Goal: Transaction & Acquisition: Purchase product/service

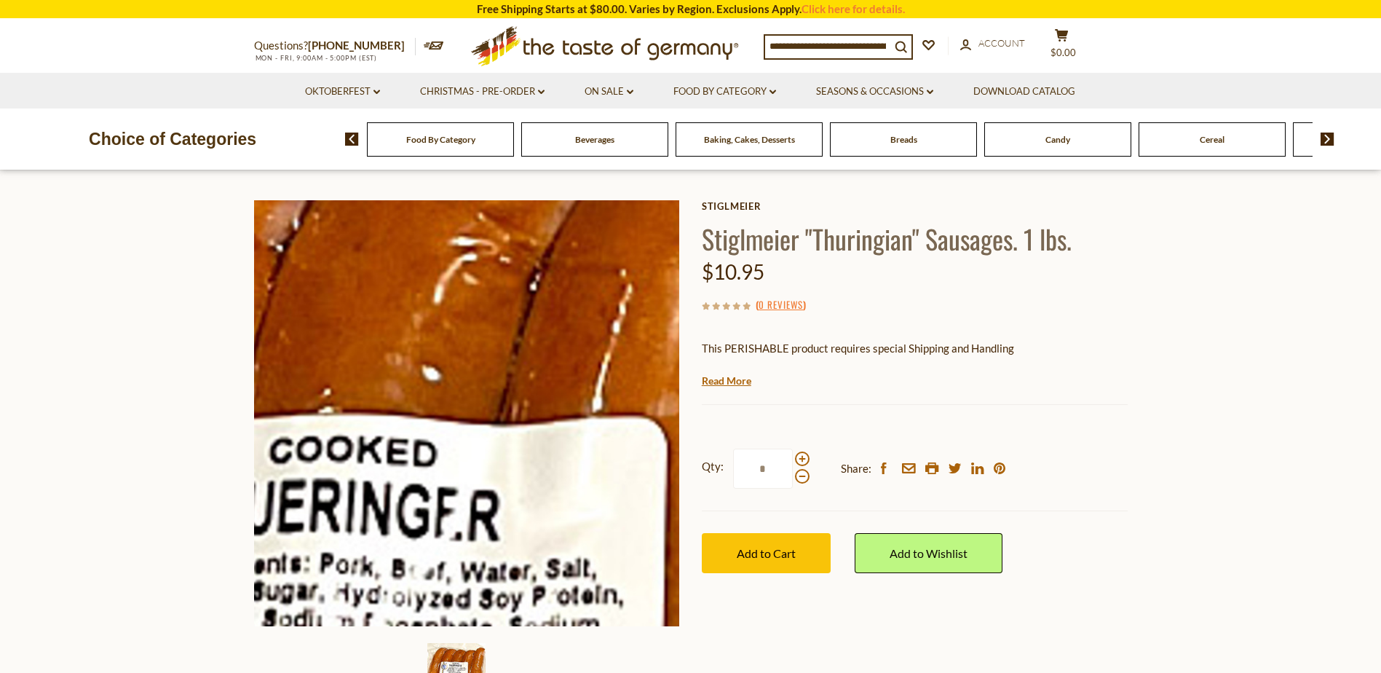
scroll to position [73, 0]
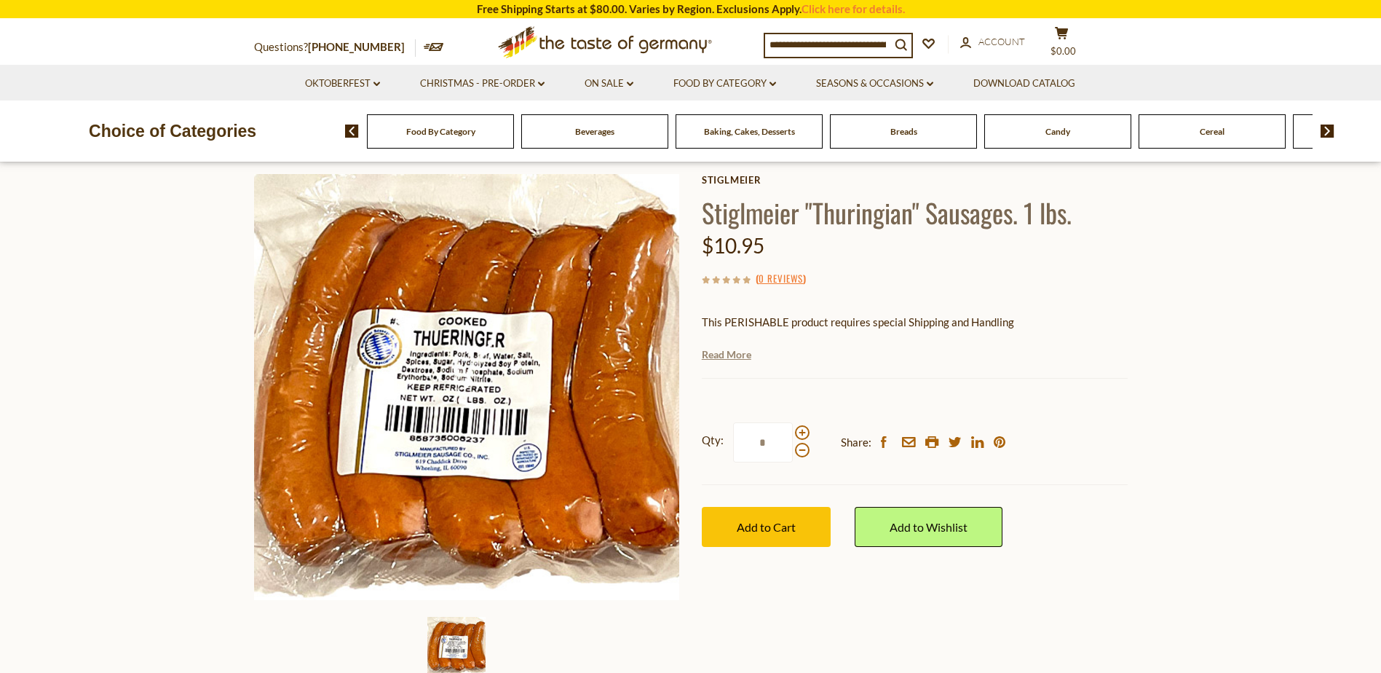
click at [727, 357] on link "Read More" at bounding box center [727, 354] width 50 height 15
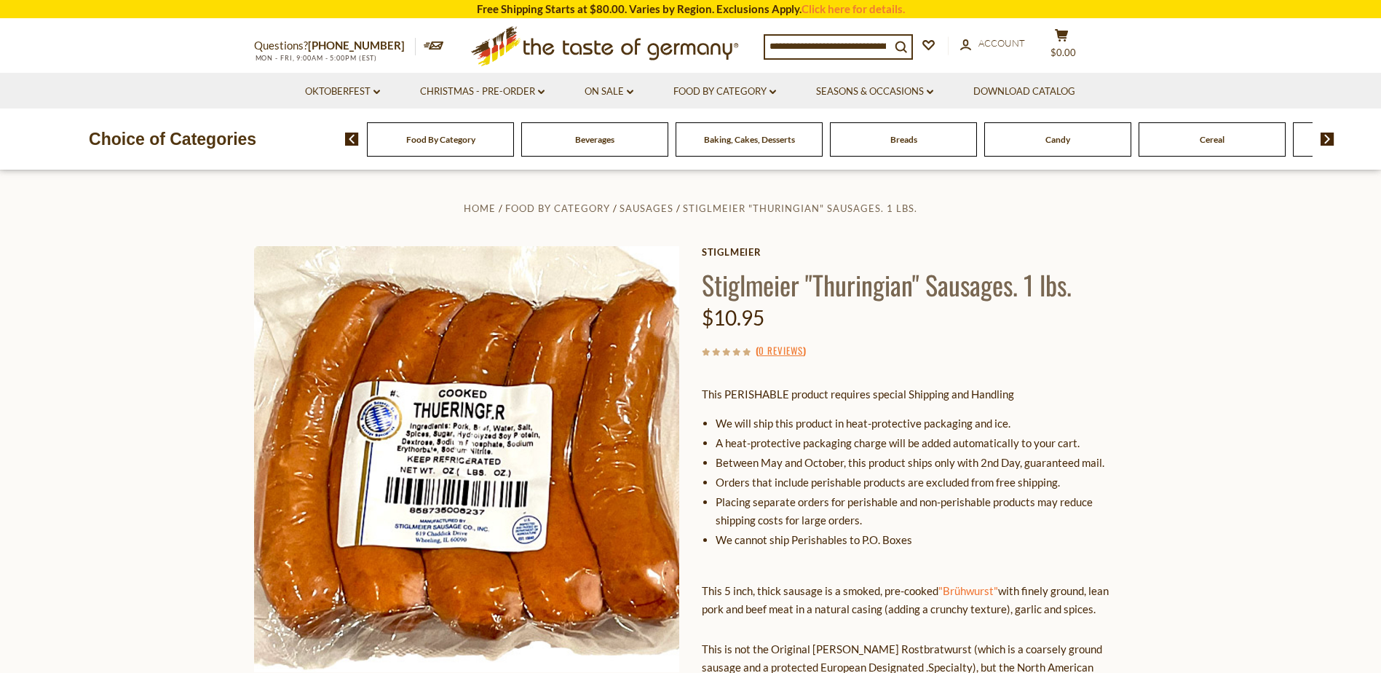
scroll to position [0, 0]
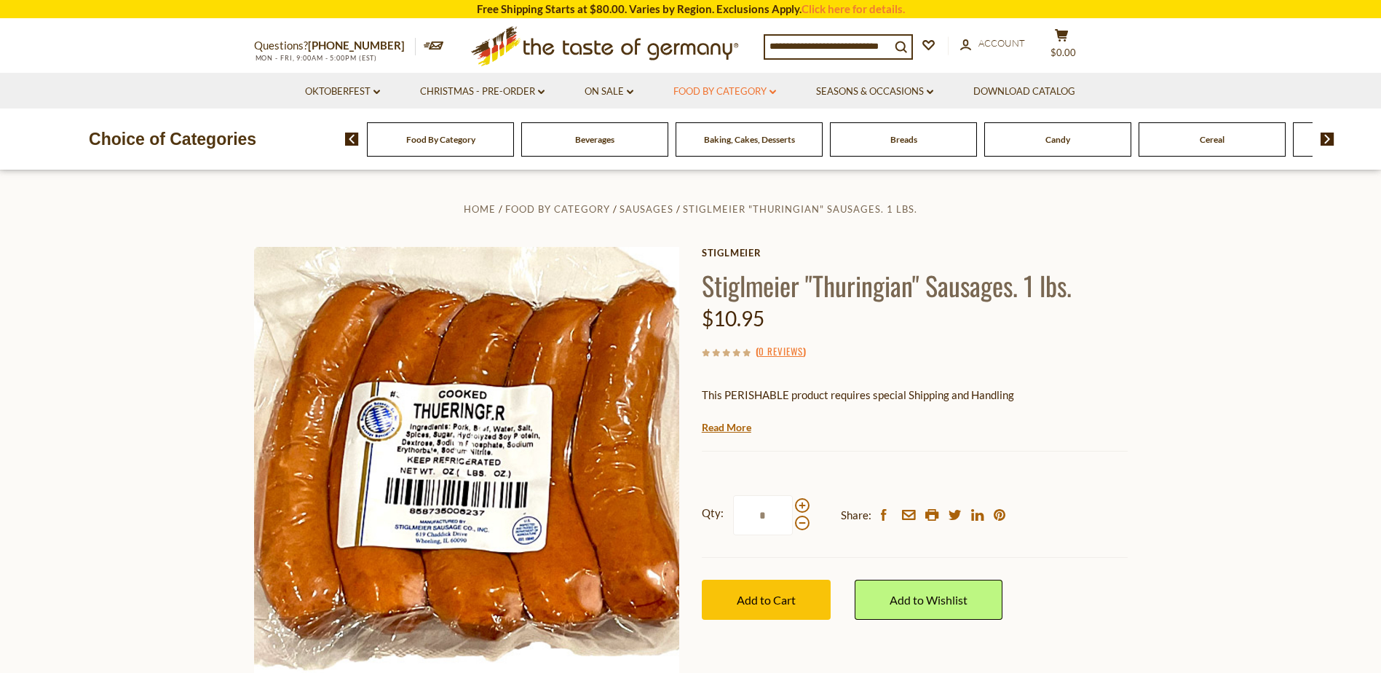
click at [719, 97] on link "Food By Category dropdown_arrow" at bounding box center [724, 92] width 103 height 16
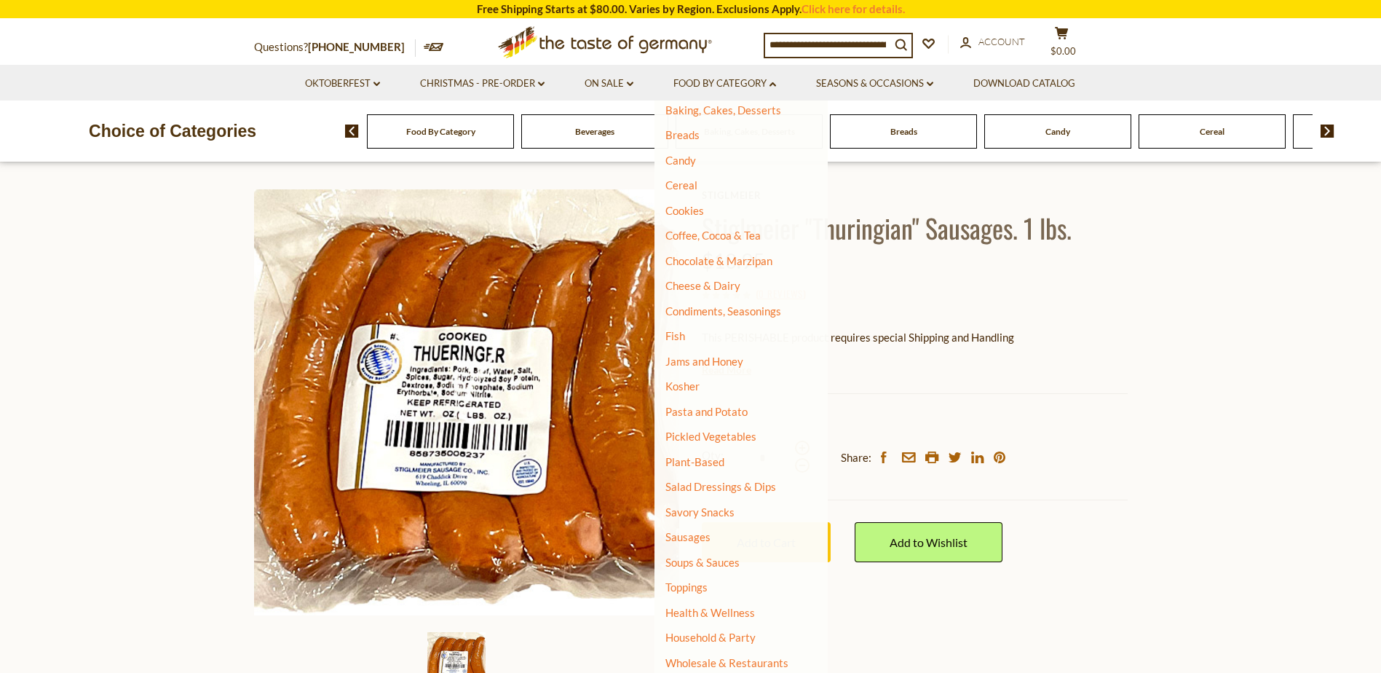
scroll to position [146, 0]
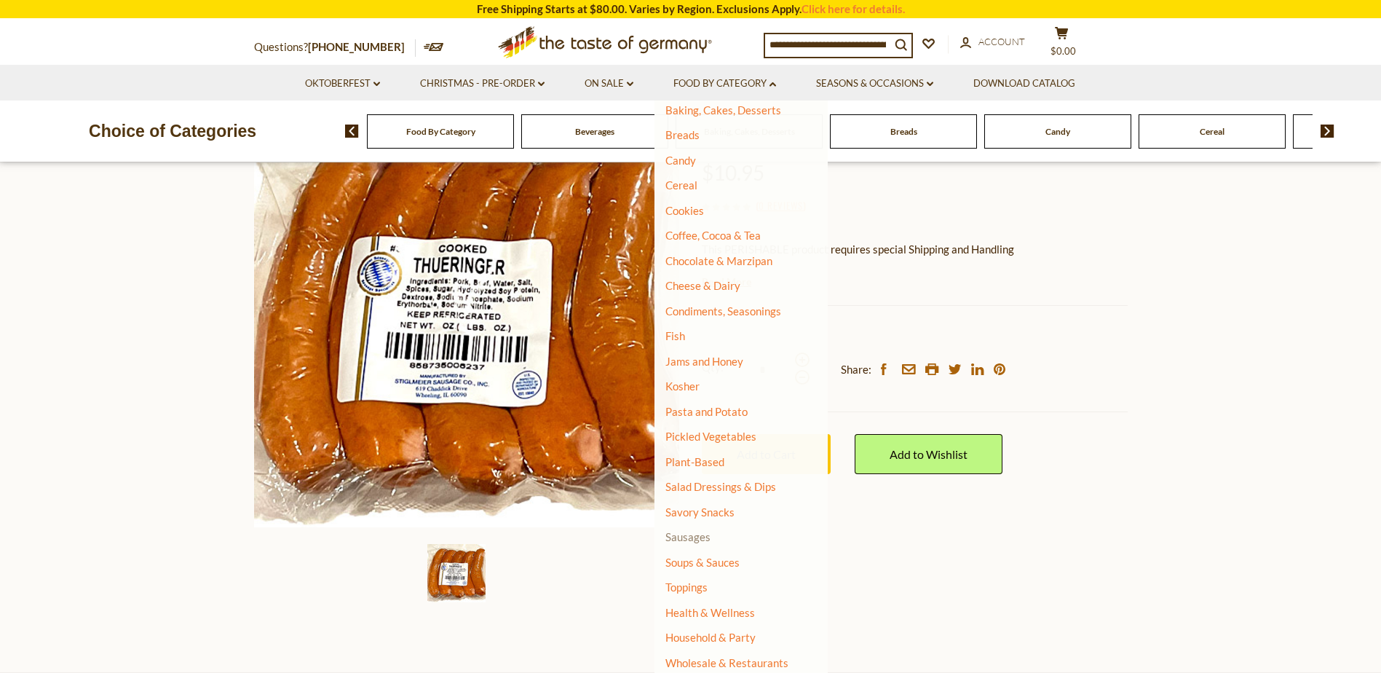
click at [682, 536] on link "Sausages" at bounding box center [687, 536] width 45 height 13
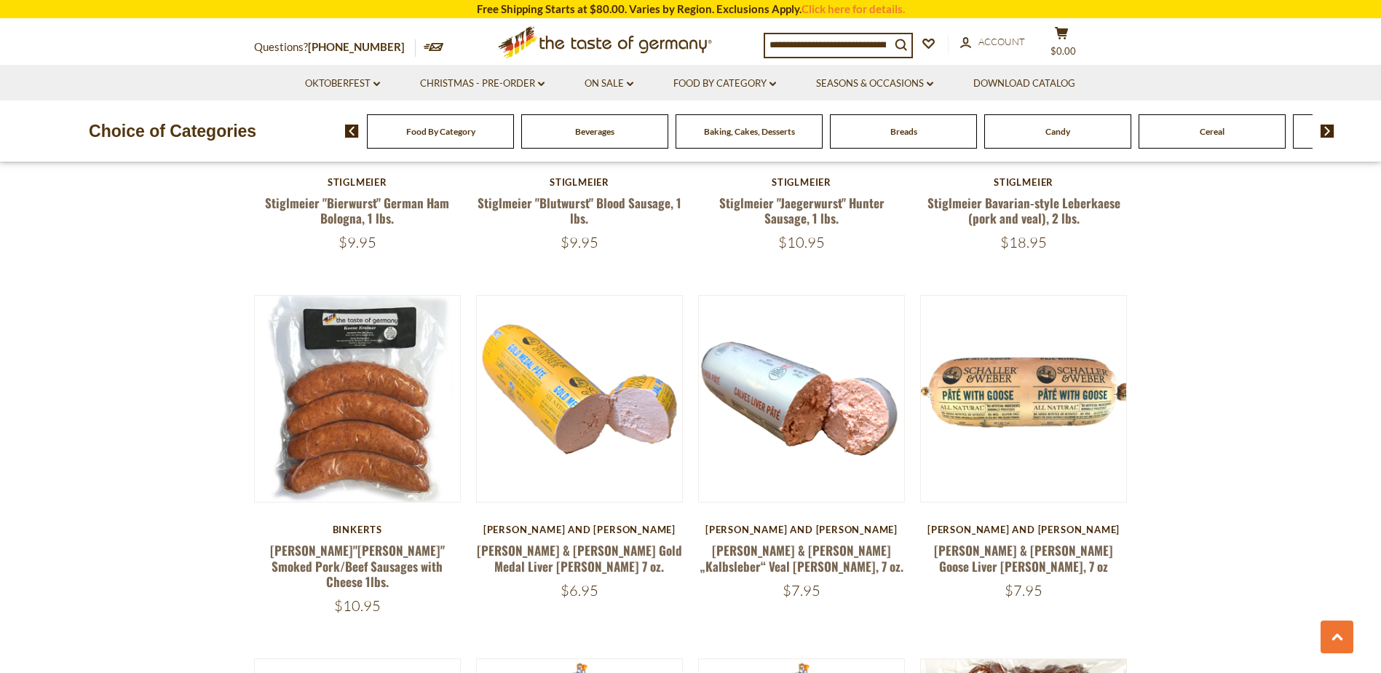
scroll to position [2912, 0]
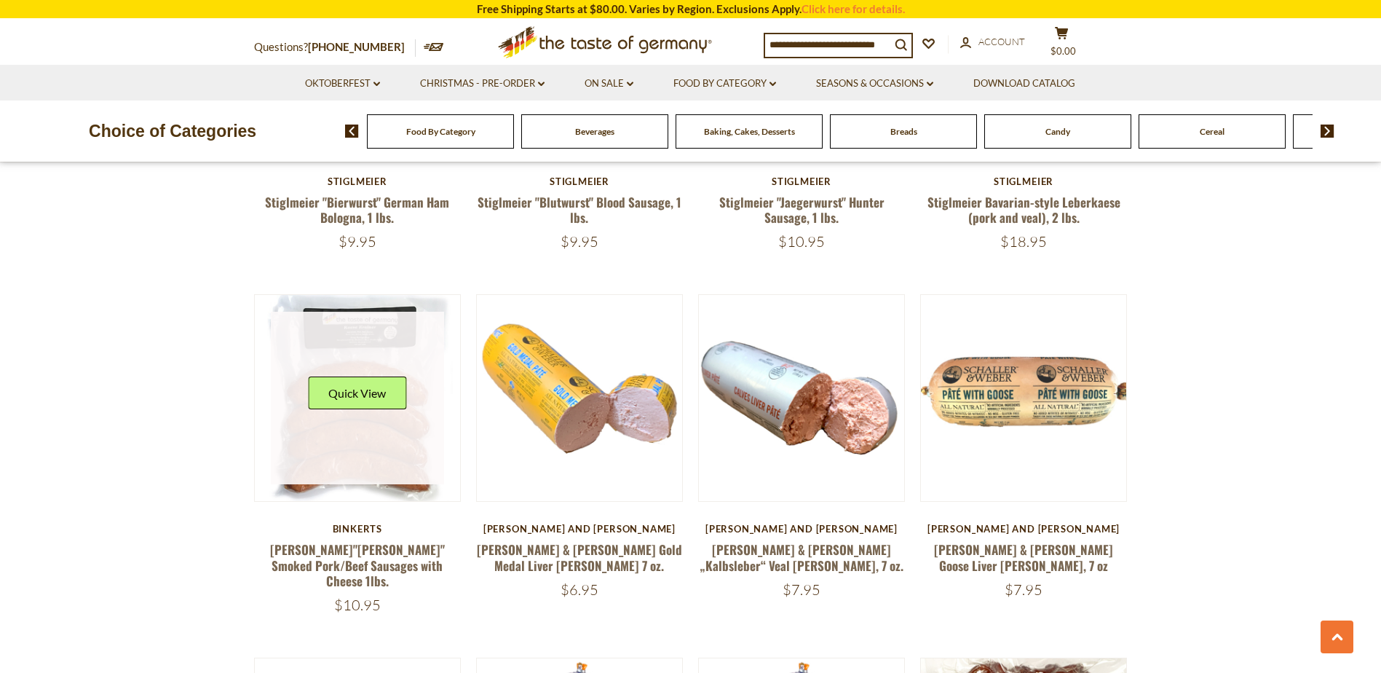
click at [313, 372] on link at bounding box center [357, 398] width 173 height 173
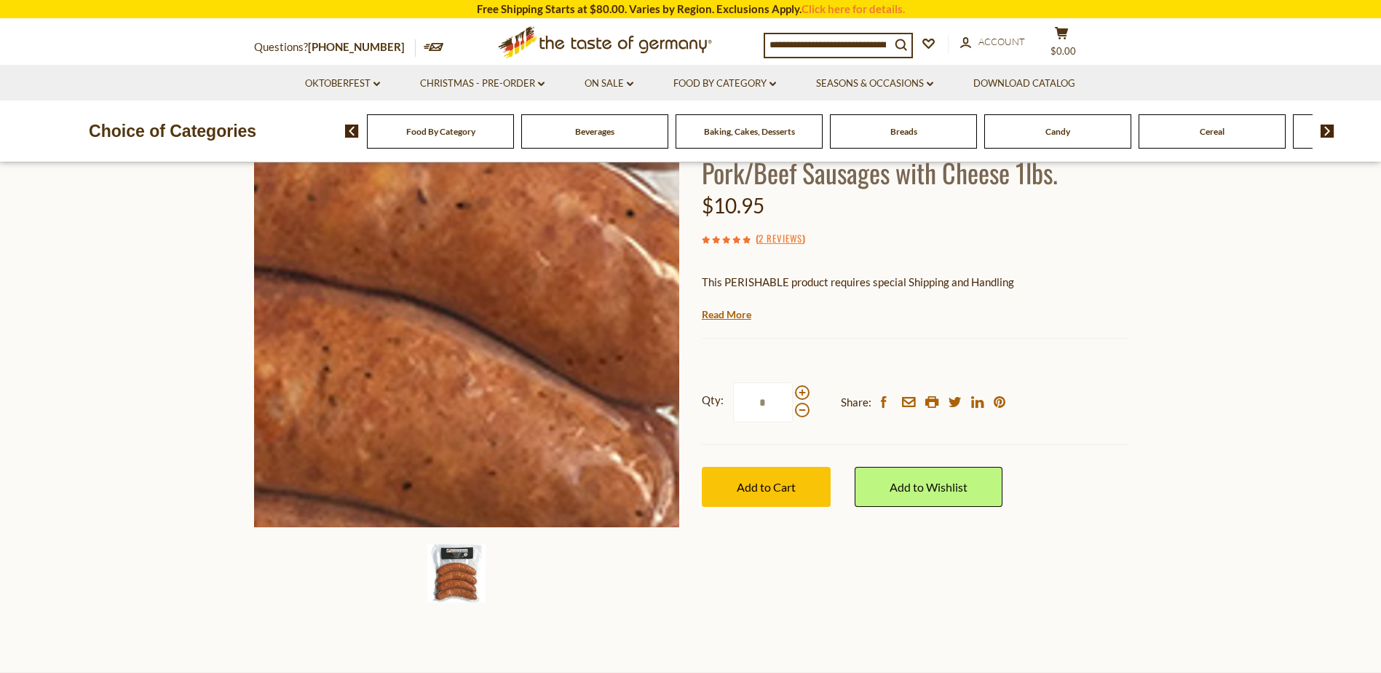
scroll to position [218, 0]
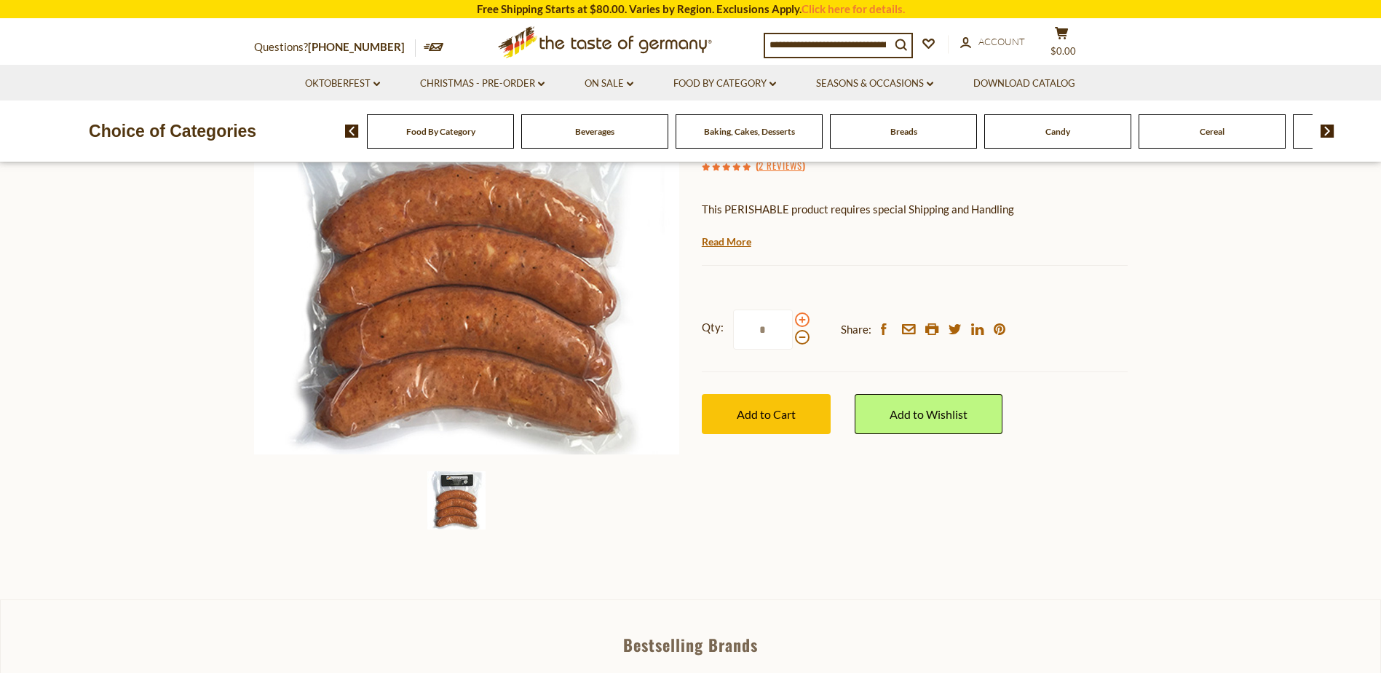
click at [803, 320] on span at bounding box center [802, 319] width 15 height 15
click at [793, 320] on input "*" at bounding box center [763, 329] width 60 height 40
click at [802, 340] on span at bounding box center [802, 337] width 15 height 15
click at [793, 340] on input "*" at bounding box center [763, 329] width 60 height 40
click at [801, 317] on span at bounding box center [802, 319] width 15 height 15
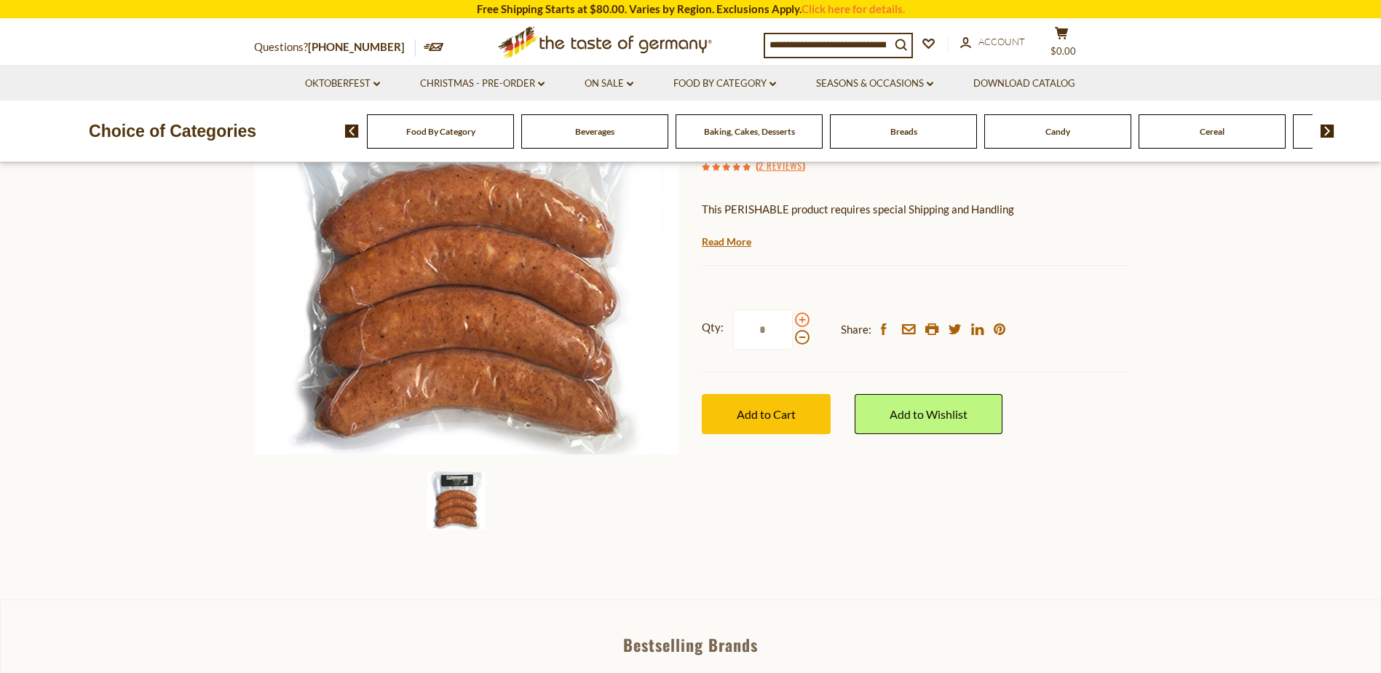
click at [793, 317] on input "*" at bounding box center [763, 329] width 60 height 40
type input "*"
click at [780, 410] on span "Add to Cart" at bounding box center [766, 414] width 59 height 14
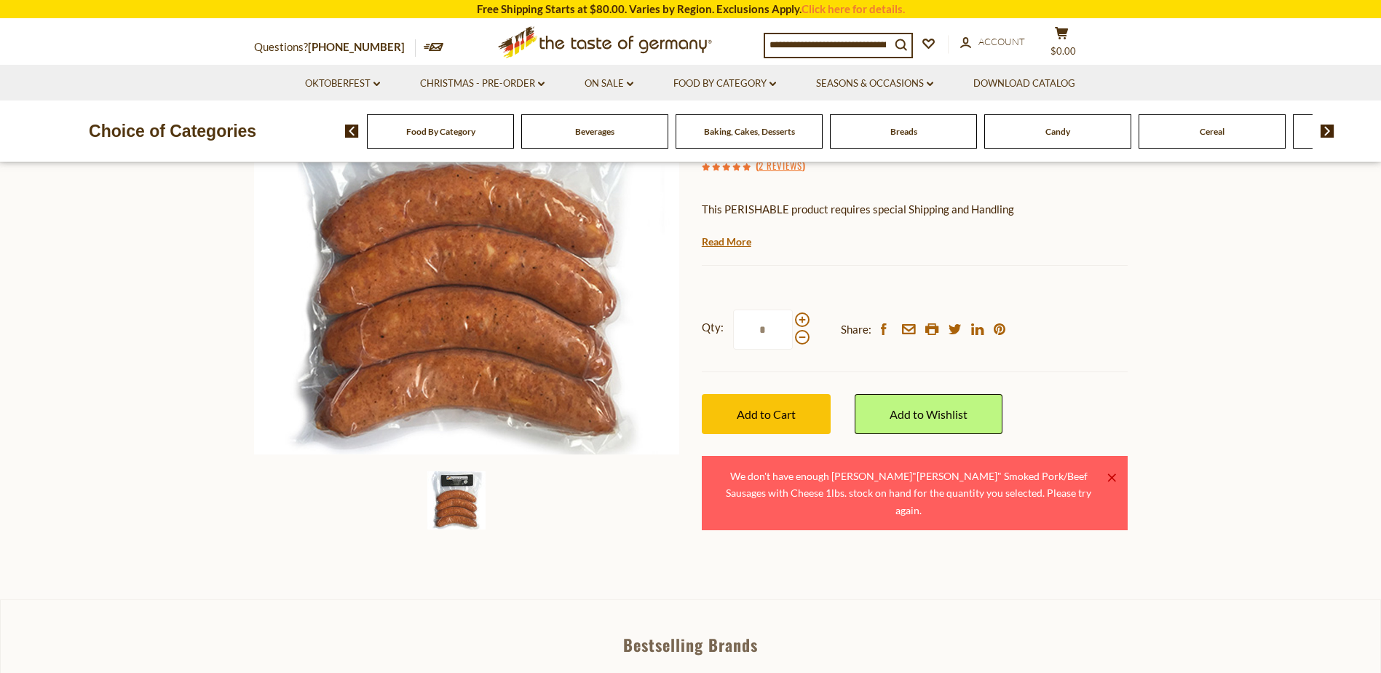
click at [767, 334] on input "*" at bounding box center [763, 329] width 60 height 40
type input "*"
click at [770, 408] on span "Add to Cart" at bounding box center [766, 414] width 59 height 14
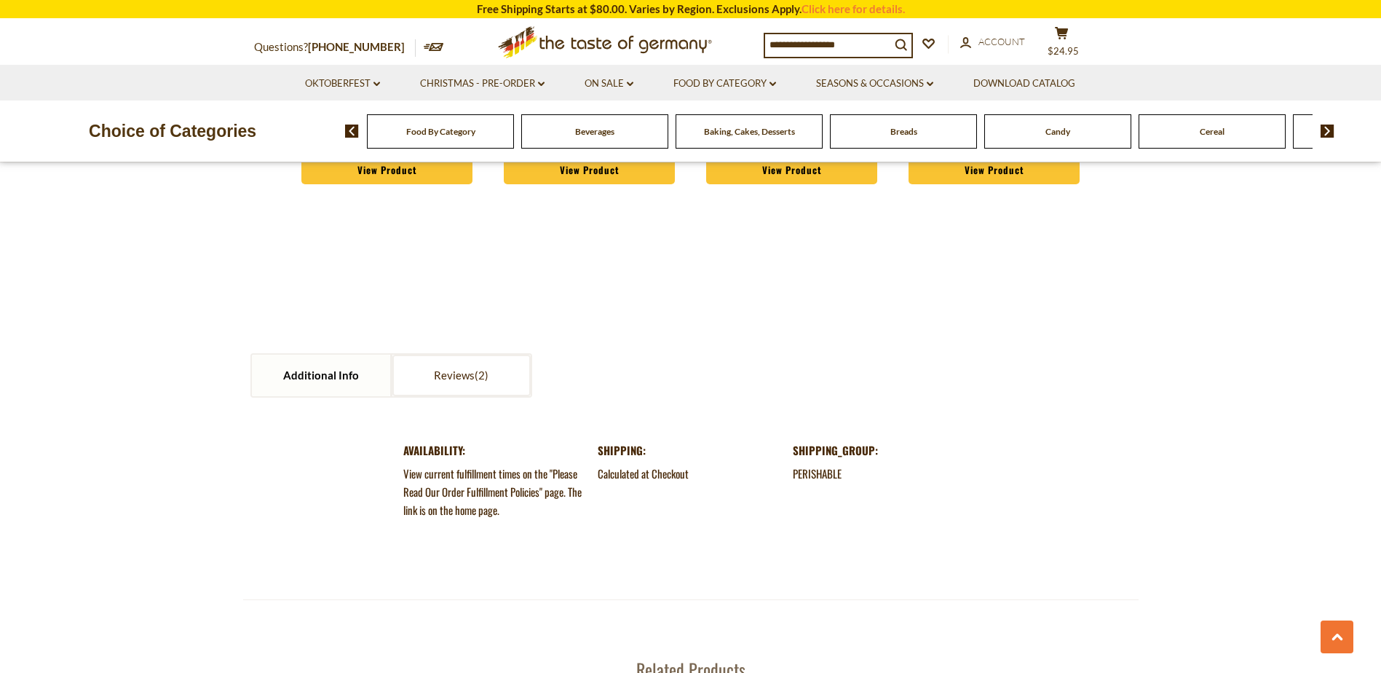
scroll to position [1383, 0]
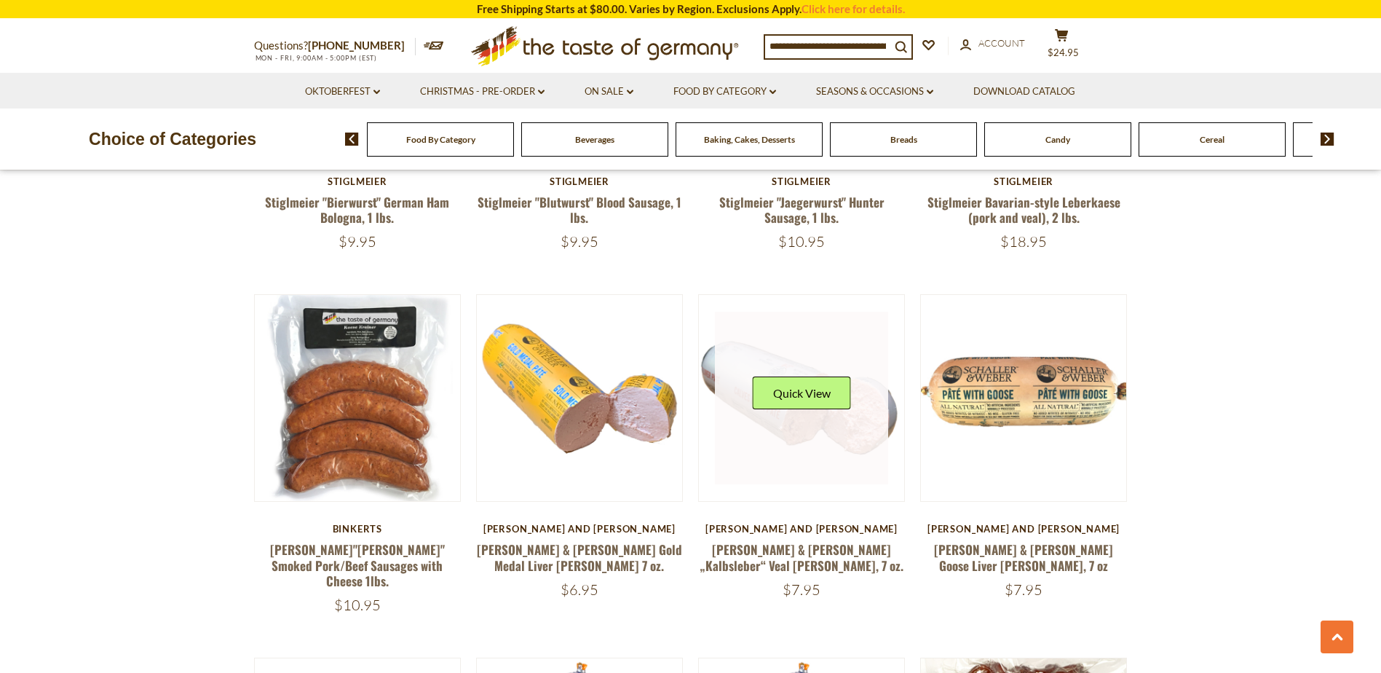
click at [813, 386] on link at bounding box center [801, 398] width 173 height 173
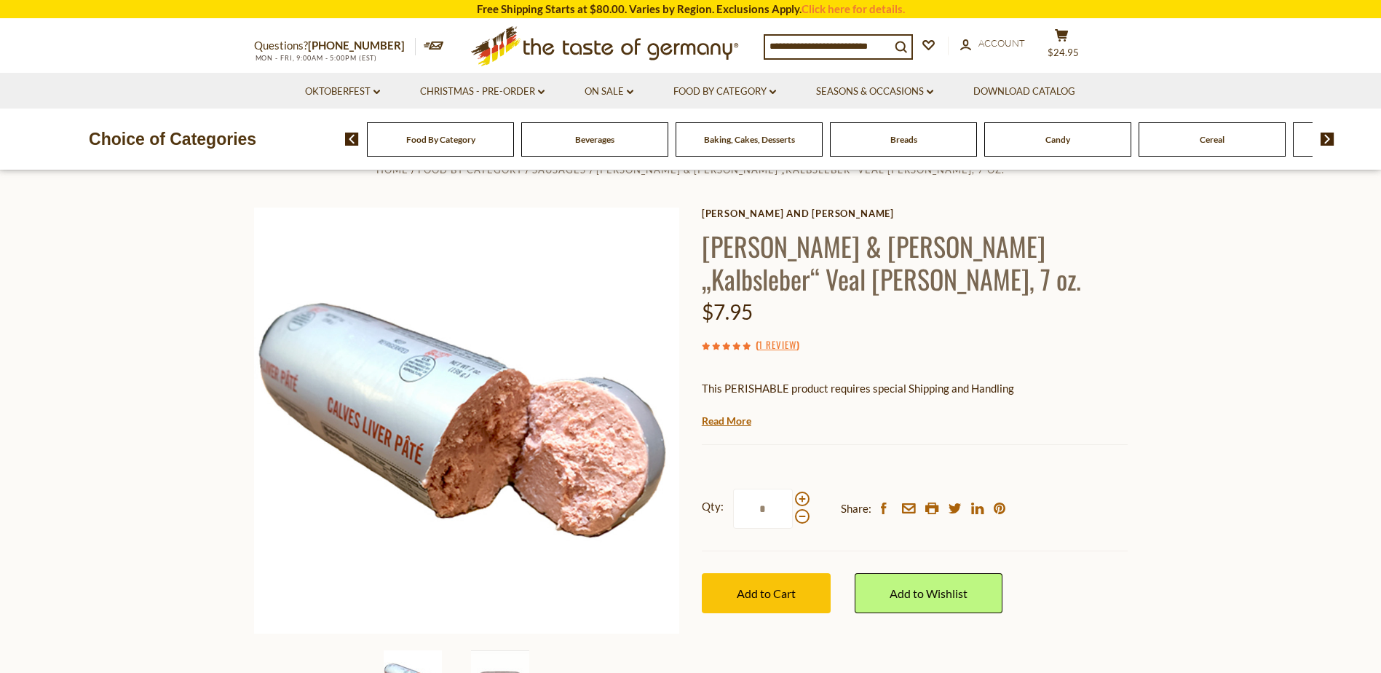
scroll to position [73, 0]
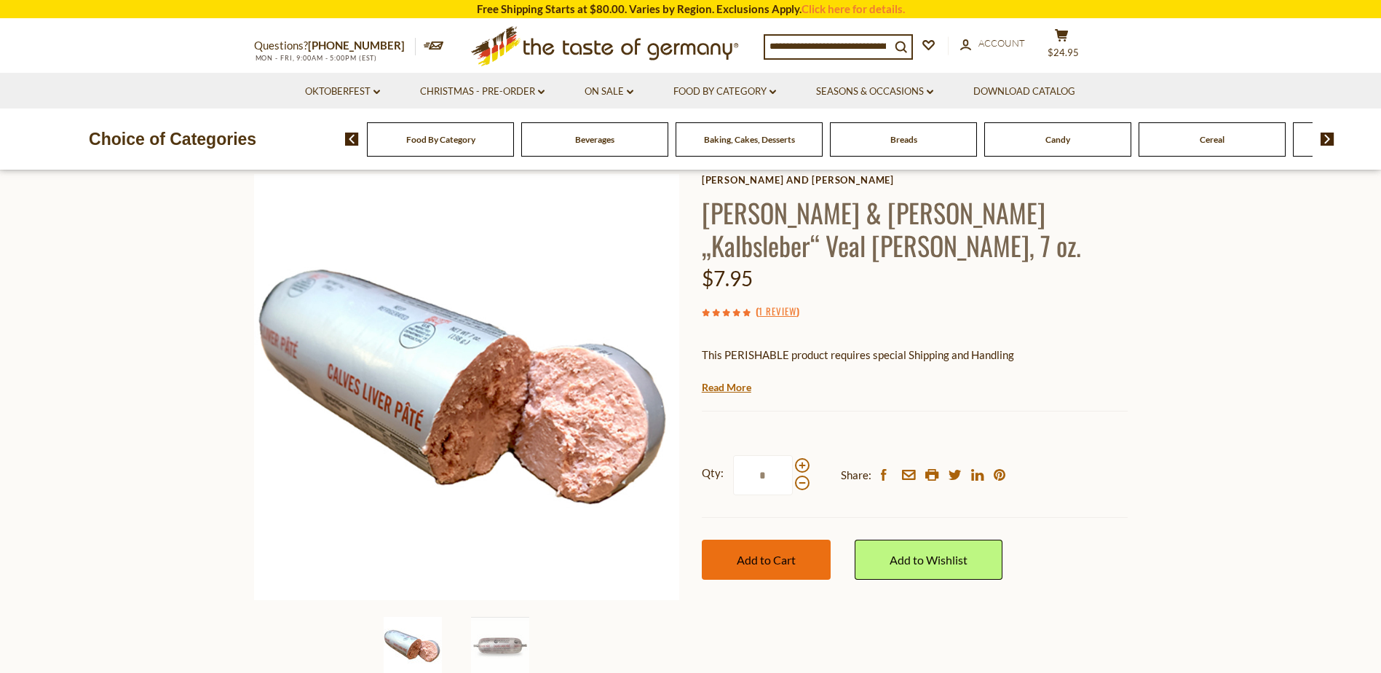
click at [773, 560] on span "Add to Cart" at bounding box center [766, 560] width 59 height 14
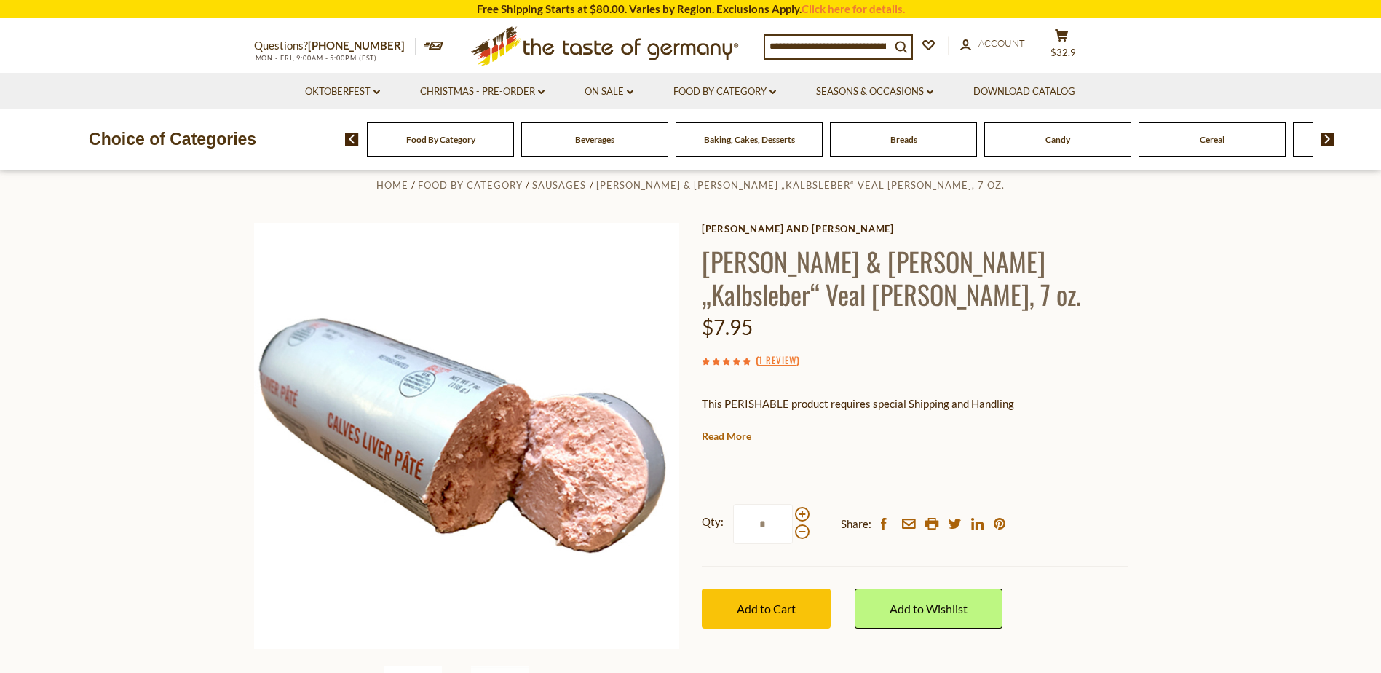
scroll to position [0, 0]
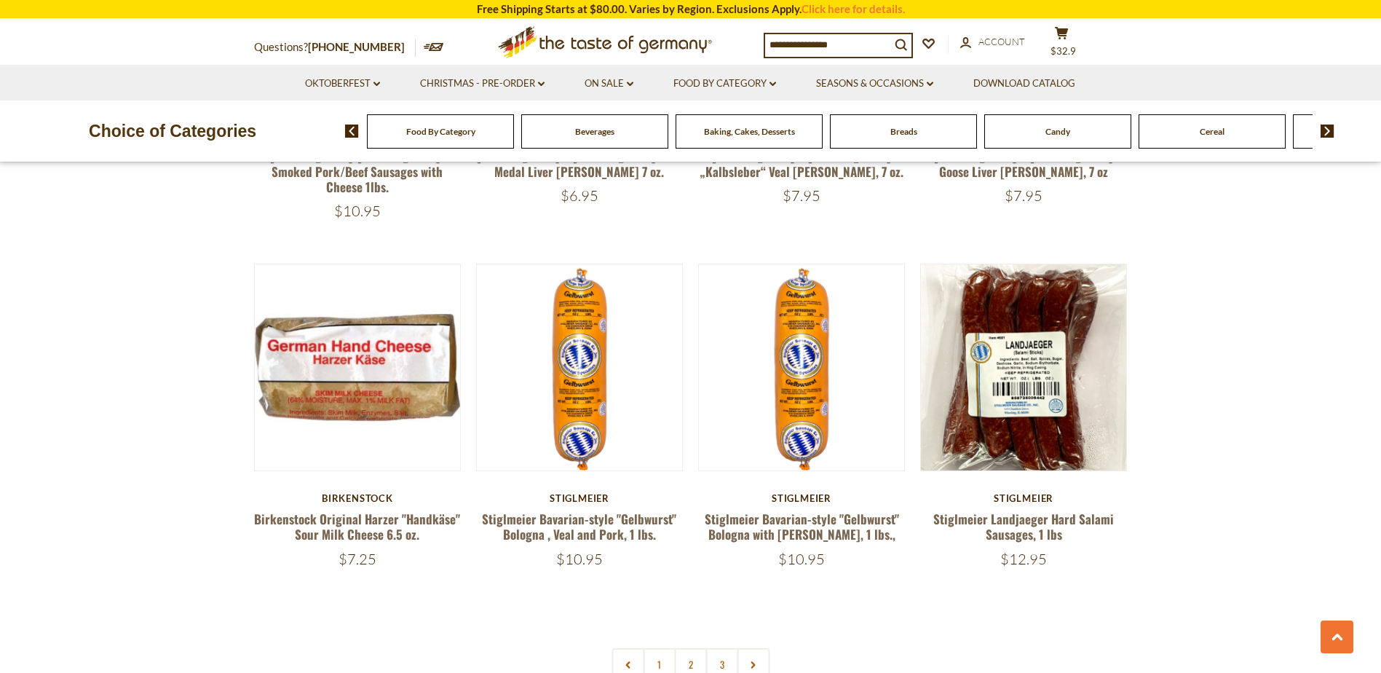
scroll to position [3349, 0]
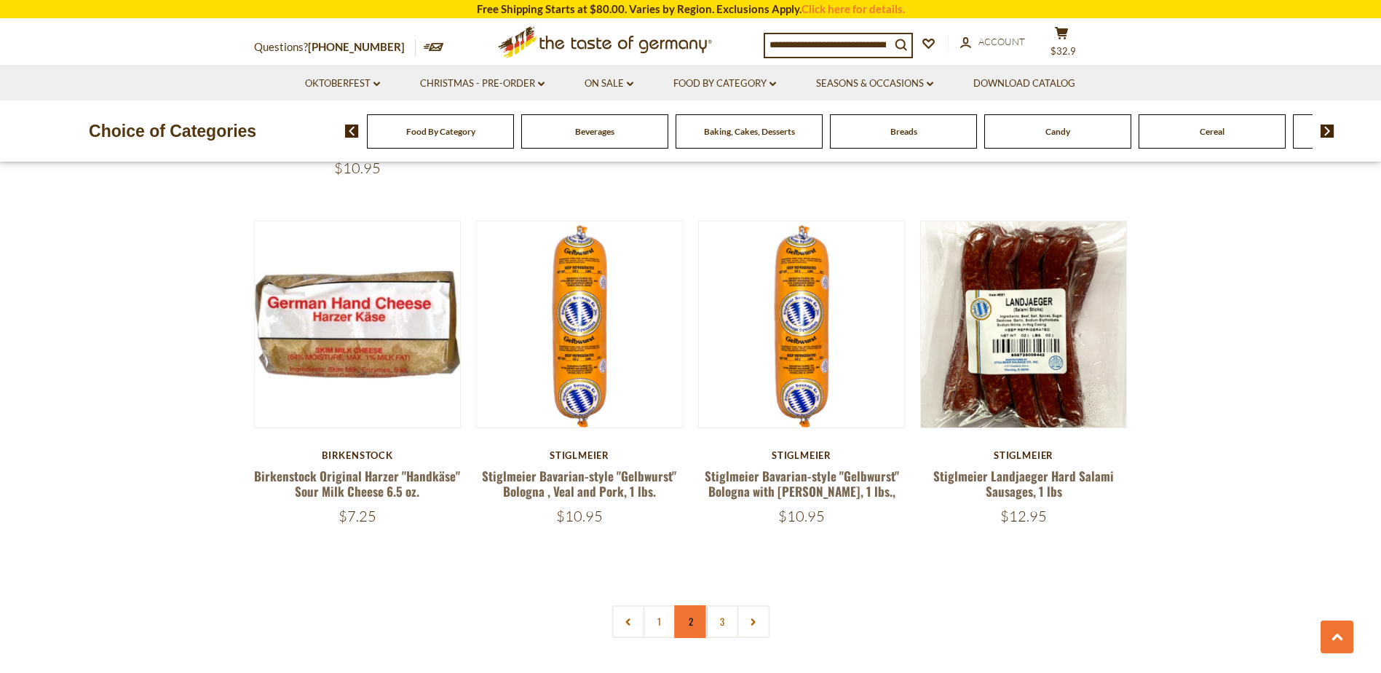
click at [691, 605] on link "2" at bounding box center [690, 621] width 33 height 33
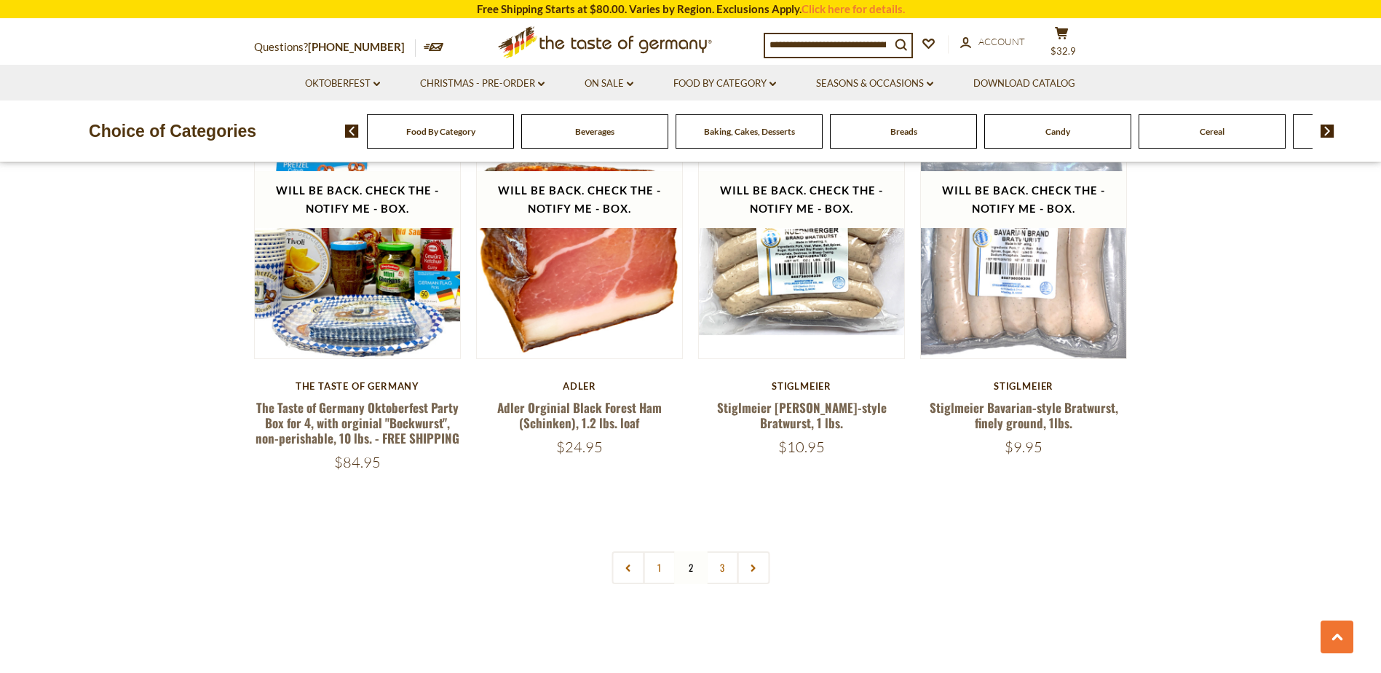
scroll to position [3523, 0]
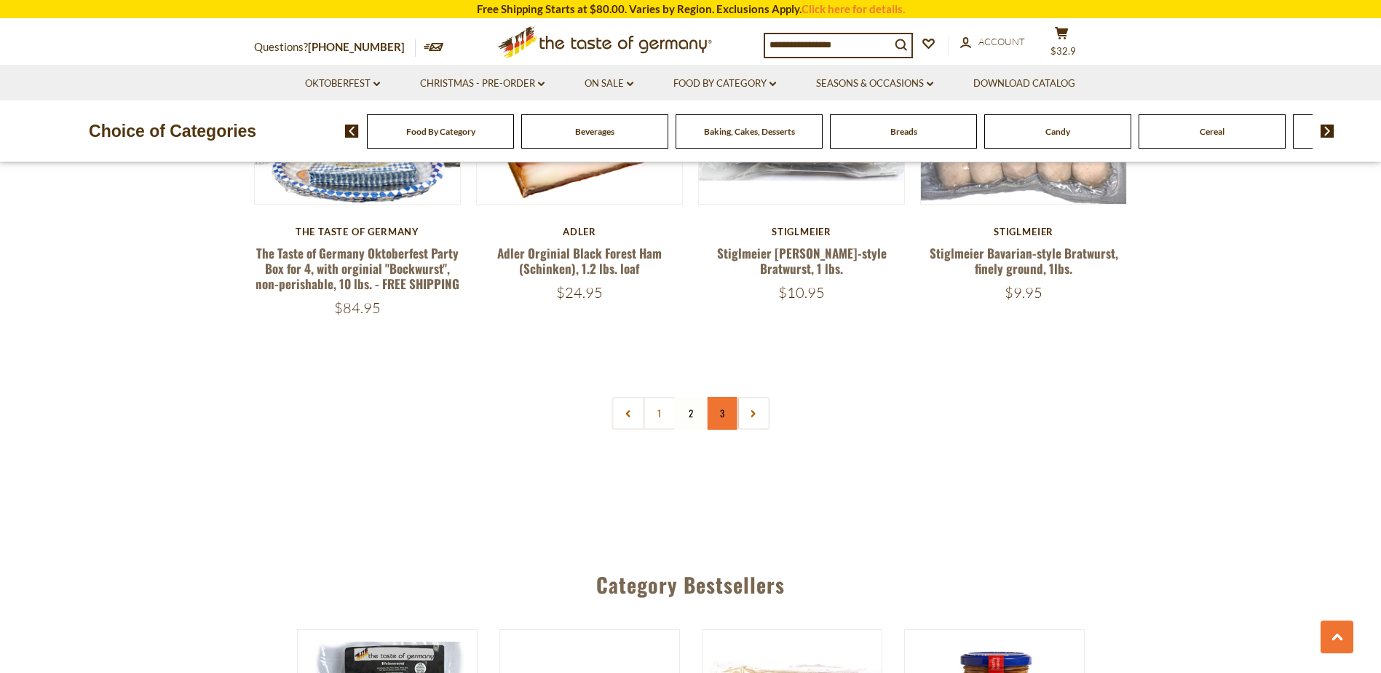
click at [722, 397] on link "3" at bounding box center [721, 413] width 33 height 33
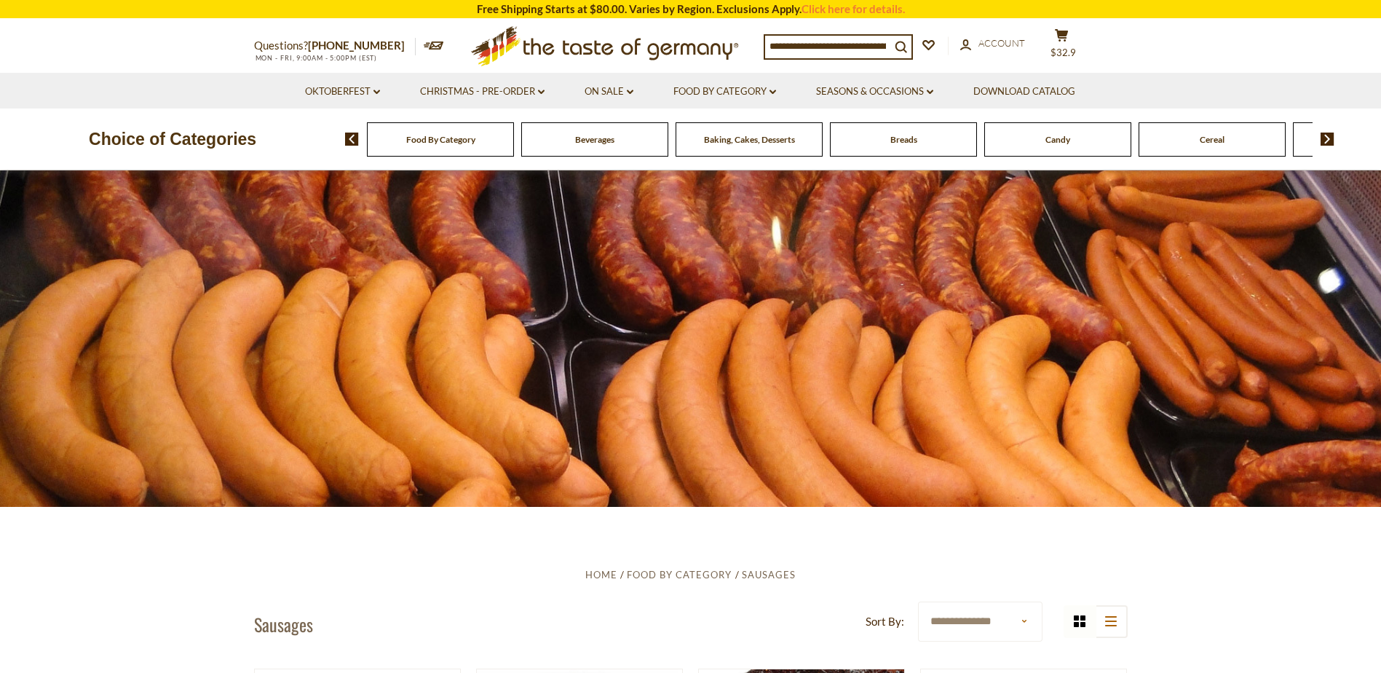
scroll to position [0, 0]
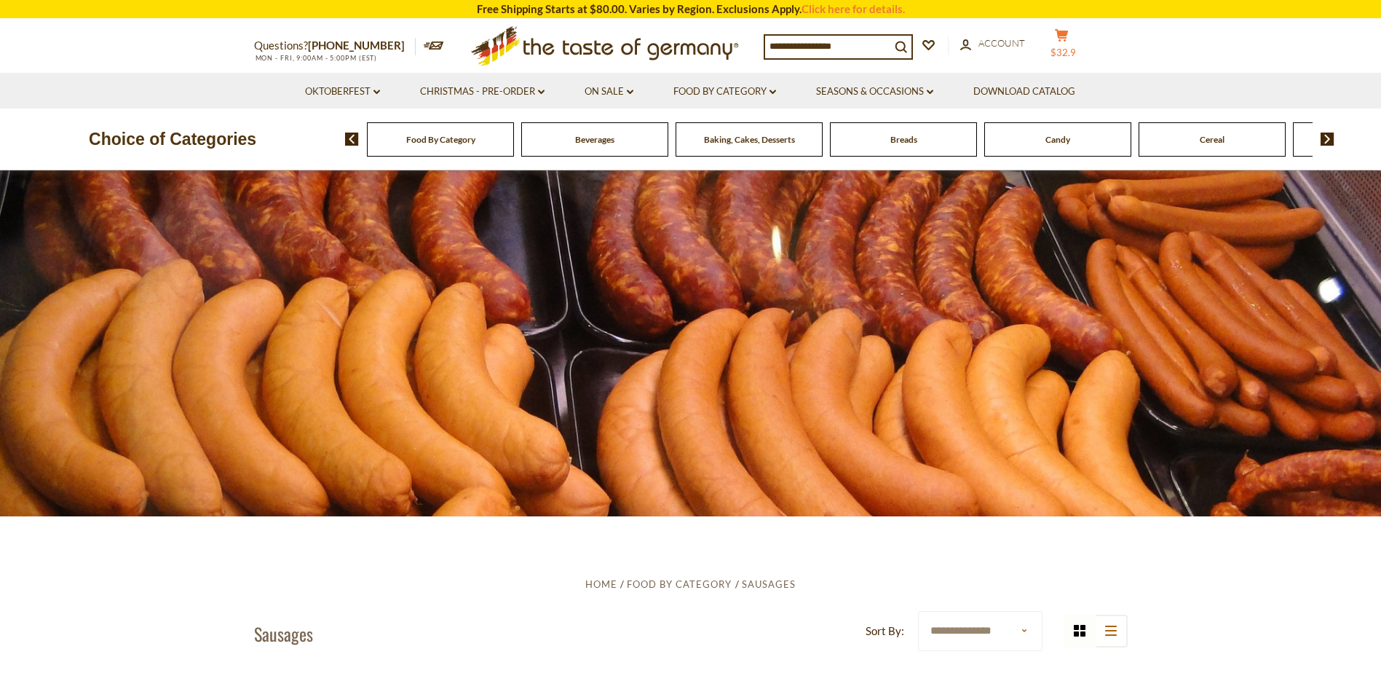
click at [1076, 47] on span "$32.9" at bounding box center [1063, 53] width 25 height 12
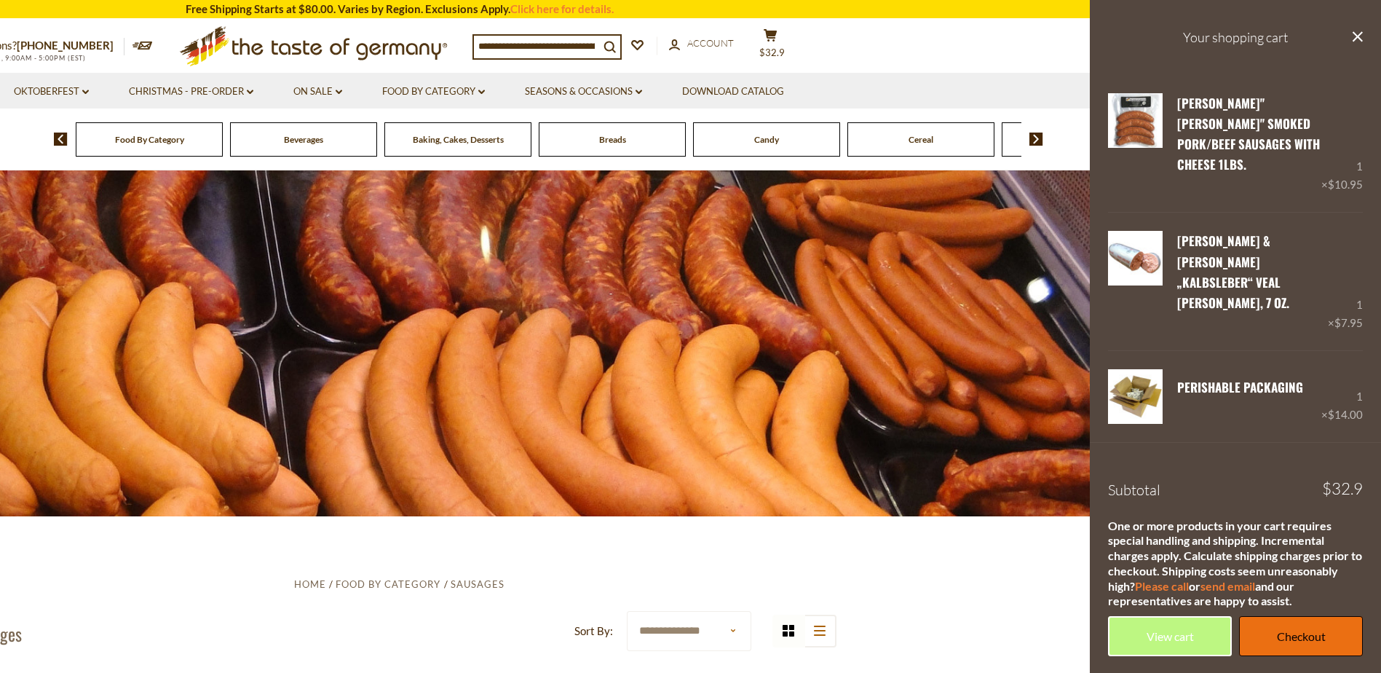
click at [1289, 616] on link "Checkout" at bounding box center [1301, 636] width 124 height 40
